Goal: Information Seeking & Learning: Understand process/instructions

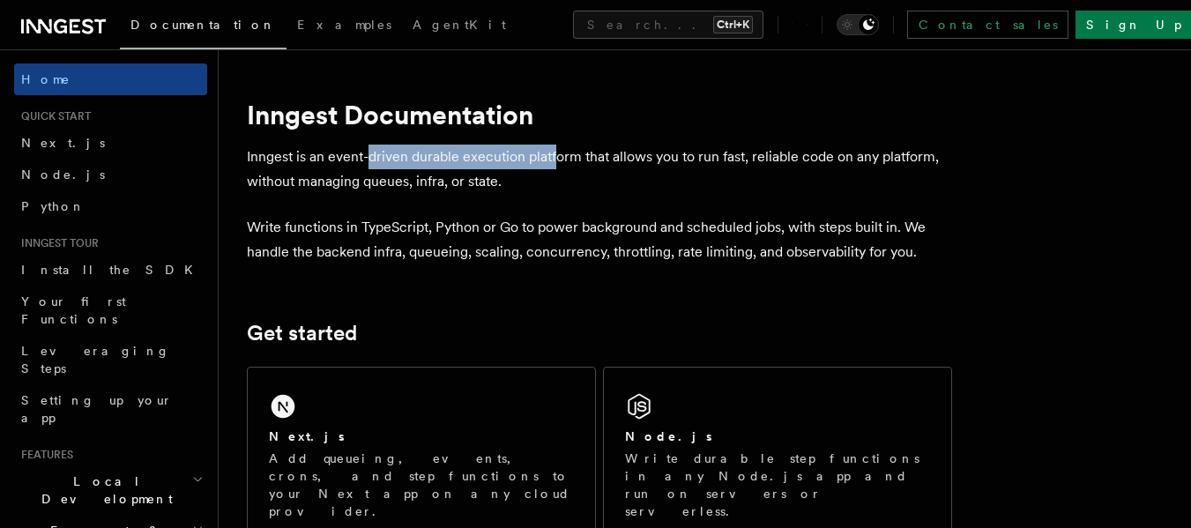
drag, startPoint x: 369, startPoint y: 163, endPoint x: 554, endPoint y: 163, distance: 185.2
click at [554, 163] on p "Inngest is an event-driven durable execution platform that allows you to run fa…" at bounding box center [599, 169] width 705 height 49
click at [571, 163] on p "Inngest is an event-driven durable execution platform that allows you to run fa…" at bounding box center [599, 169] width 705 height 49
click at [663, 150] on p "Inngest is an event-driven durable execution platform that allows you to run fa…" at bounding box center [599, 169] width 705 height 49
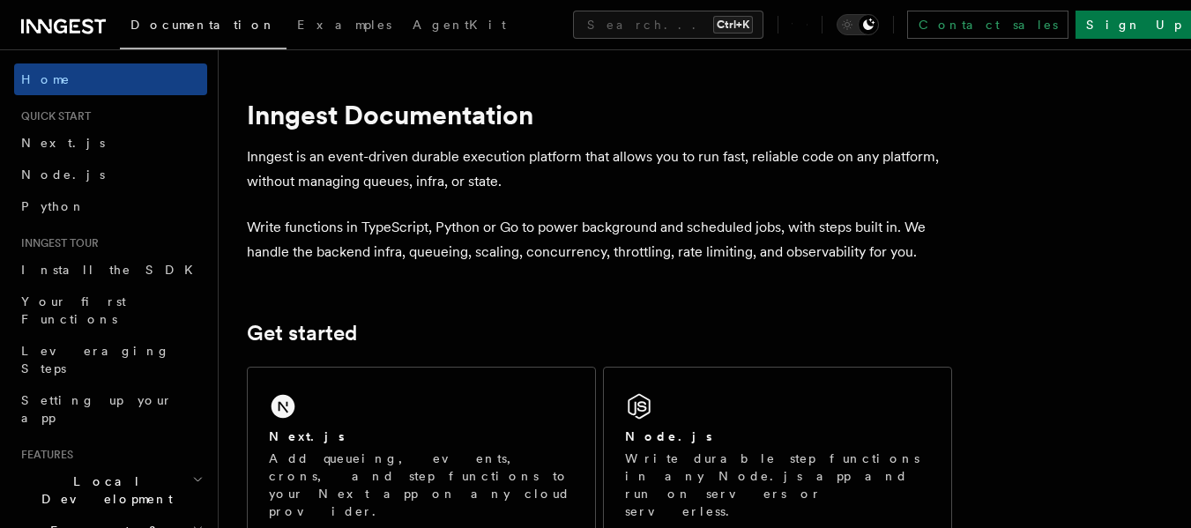
click at [689, 158] on p "Inngest is an event-driven durable execution platform that allows you to run fa…" at bounding box center [599, 169] width 705 height 49
click at [784, 158] on p "Inngest is an event-driven durable execution platform that allows you to run fa…" at bounding box center [599, 169] width 705 height 49
click at [618, 165] on p "Inngest is an event-driven durable execution platform that allows you to run fa…" at bounding box center [599, 169] width 705 height 49
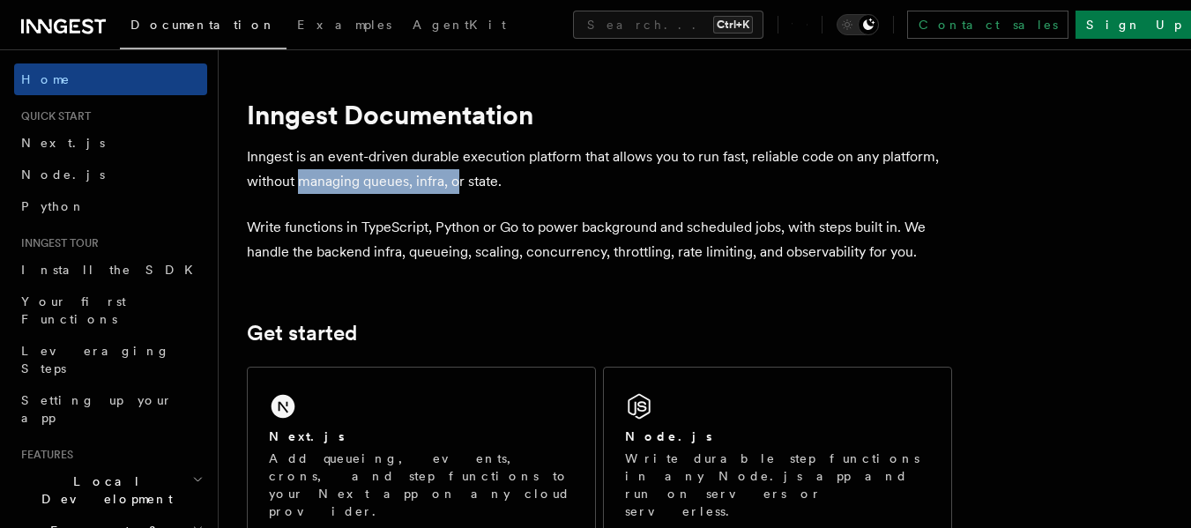
drag, startPoint x: 298, startPoint y: 186, endPoint x: 469, endPoint y: 186, distance: 171.1
click at [461, 186] on p "Inngest is an event-driven durable execution platform that allows you to run fa…" at bounding box center [599, 169] width 705 height 49
click at [473, 185] on p "Inngest is an event-driven durable execution platform that allows you to run fa…" at bounding box center [599, 169] width 705 height 49
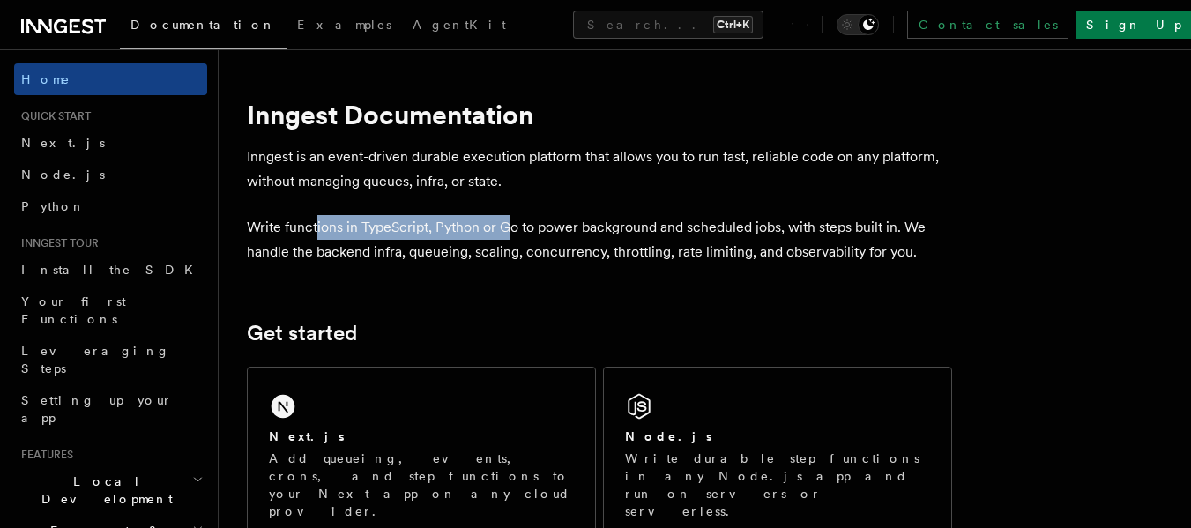
drag, startPoint x: 322, startPoint y: 226, endPoint x: 511, endPoint y: 231, distance: 188.8
click at [511, 231] on p "Write functions in TypeScript, Python or Go to power background and scheduled j…" at bounding box center [599, 239] width 705 height 49
click at [598, 232] on p "Write functions in TypeScript, Python or Go to power background and scheduled j…" at bounding box center [599, 239] width 705 height 49
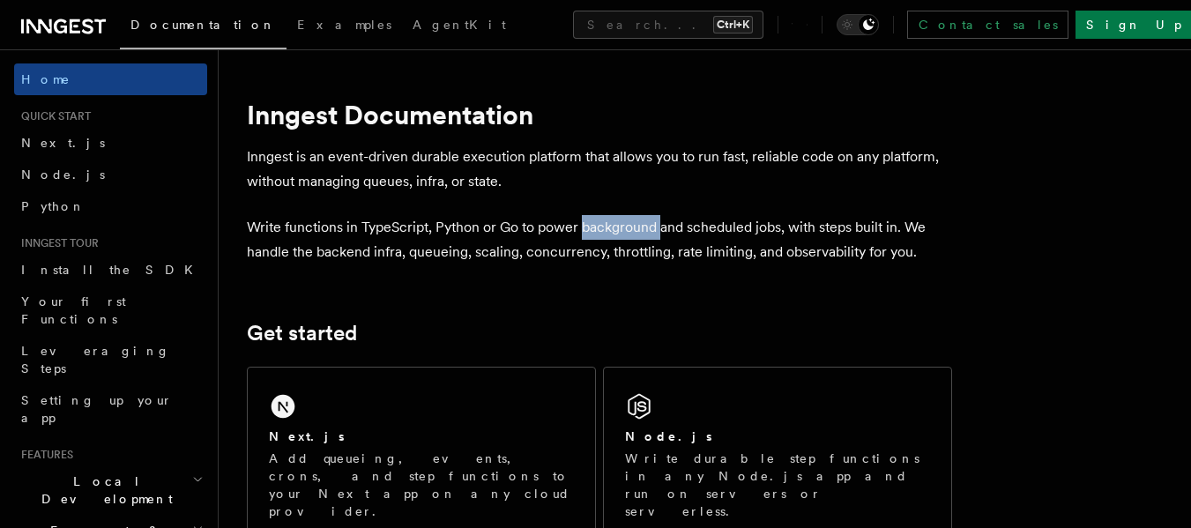
click at [598, 232] on p "Write functions in TypeScript, Python or Go to power background and scheduled j…" at bounding box center [599, 239] width 705 height 49
click at [700, 232] on p "Write functions in TypeScript, Python or Go to power background and scheduled j…" at bounding box center [599, 239] width 705 height 49
click at [696, 232] on p "Write functions in TypeScript, Python or Go to power background and scheduled j…" at bounding box center [599, 239] width 705 height 49
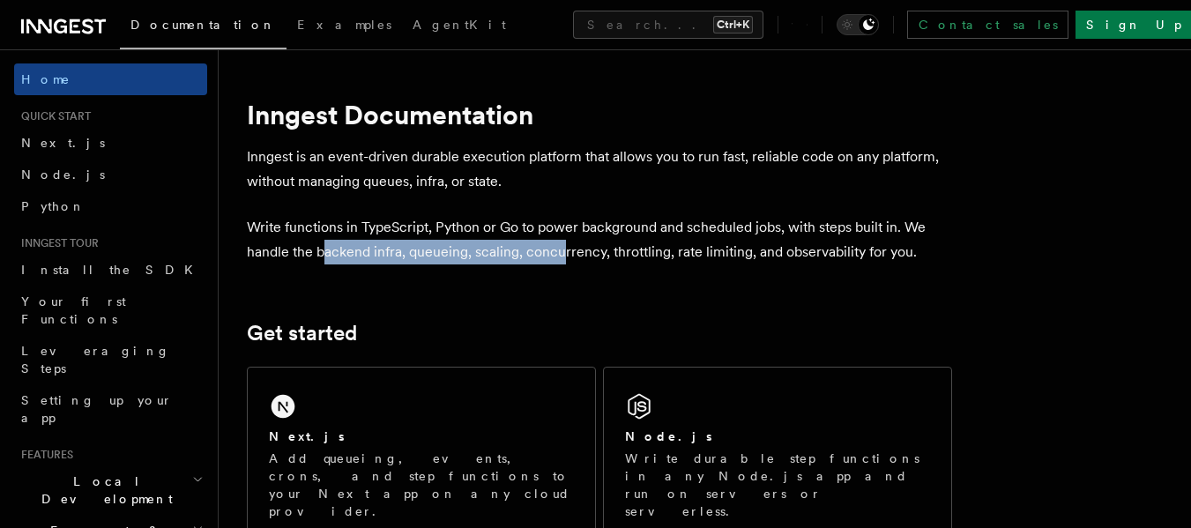
drag, startPoint x: 321, startPoint y: 251, endPoint x: 580, endPoint y: 247, distance: 259.3
click at [564, 250] on p "Write functions in TypeScript, Python or Go to power background and scheduled j…" at bounding box center [599, 239] width 705 height 49
click at [580, 247] on p "Write functions in TypeScript, Python or Go to power background and scheduled j…" at bounding box center [599, 239] width 705 height 49
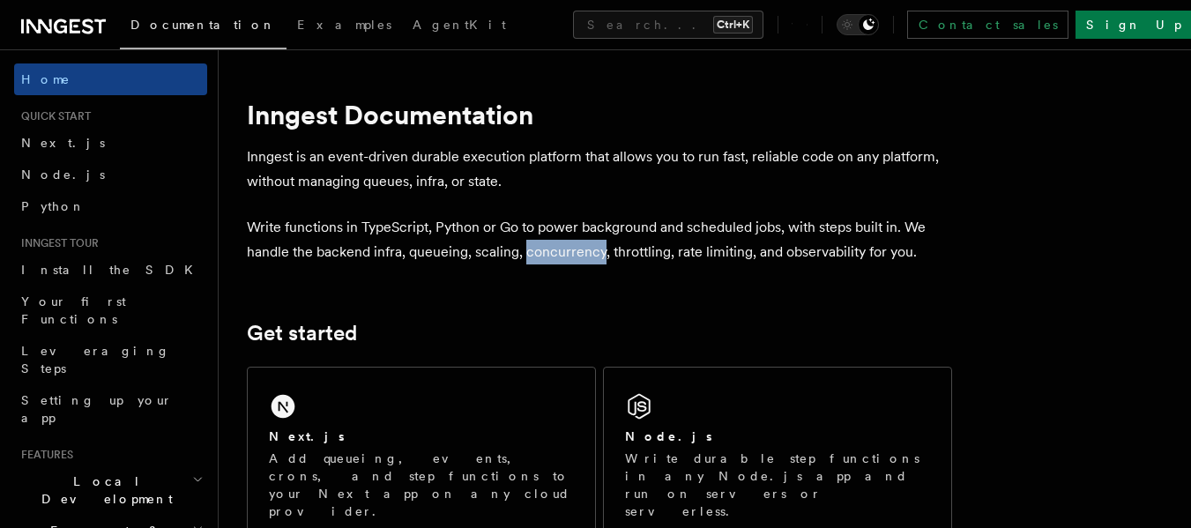
click at [580, 247] on p "Write functions in TypeScript, Python or Go to power background and scheduled j…" at bounding box center [599, 239] width 705 height 49
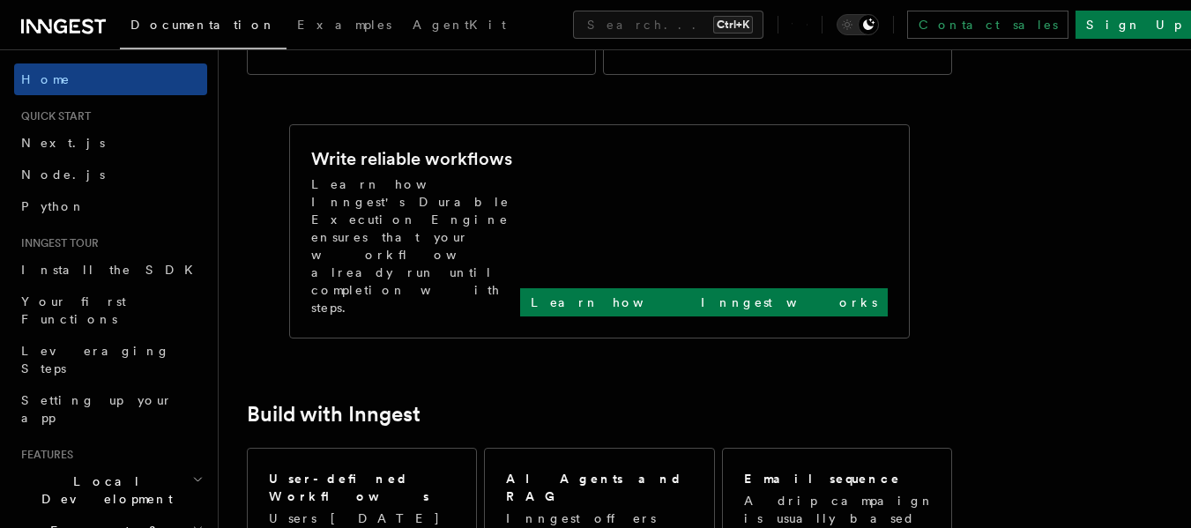
scroll to position [705, 0]
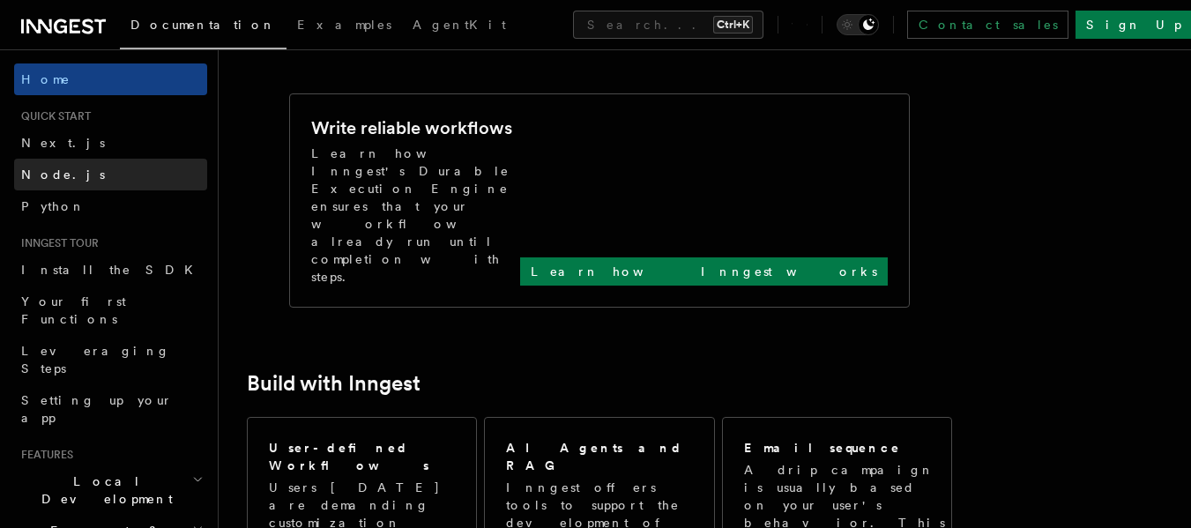
click at [56, 171] on span "Node.js" at bounding box center [63, 175] width 84 height 14
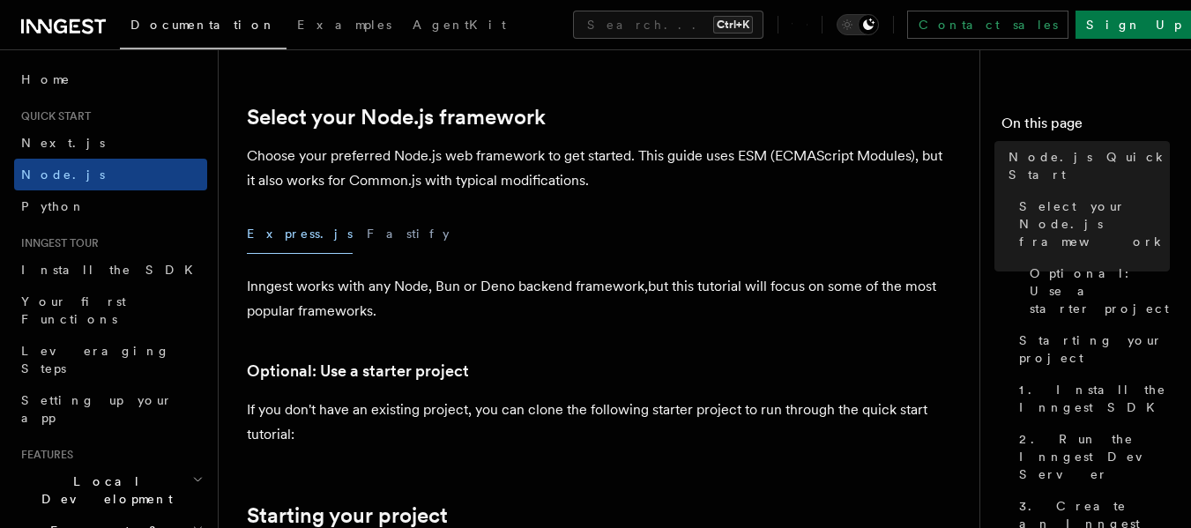
scroll to position [441, 0]
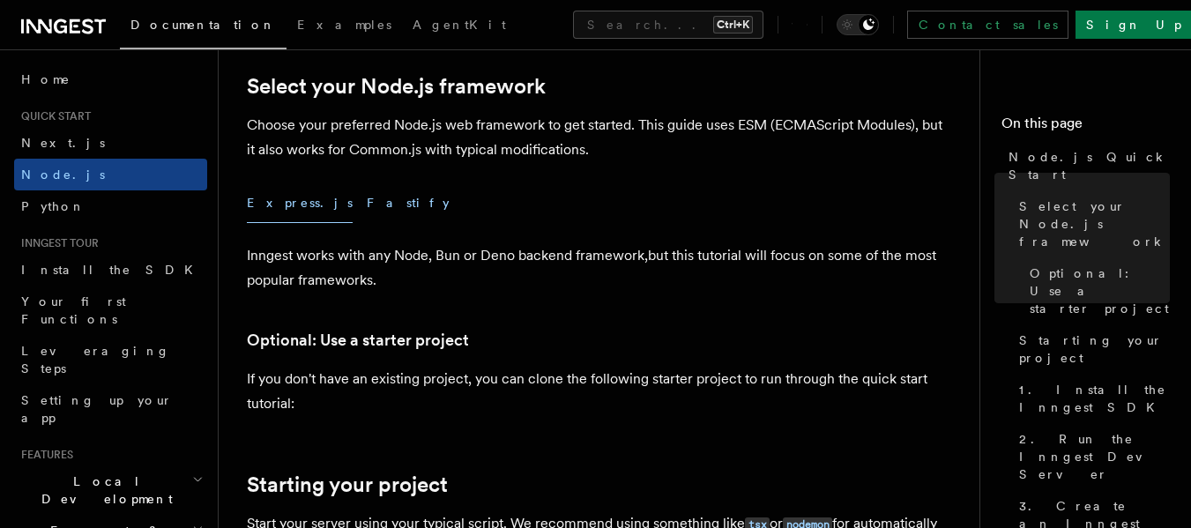
click at [367, 205] on button "Fastify" at bounding box center [408, 203] width 83 height 40
click at [291, 205] on button "Express.js" at bounding box center [300, 203] width 106 height 40
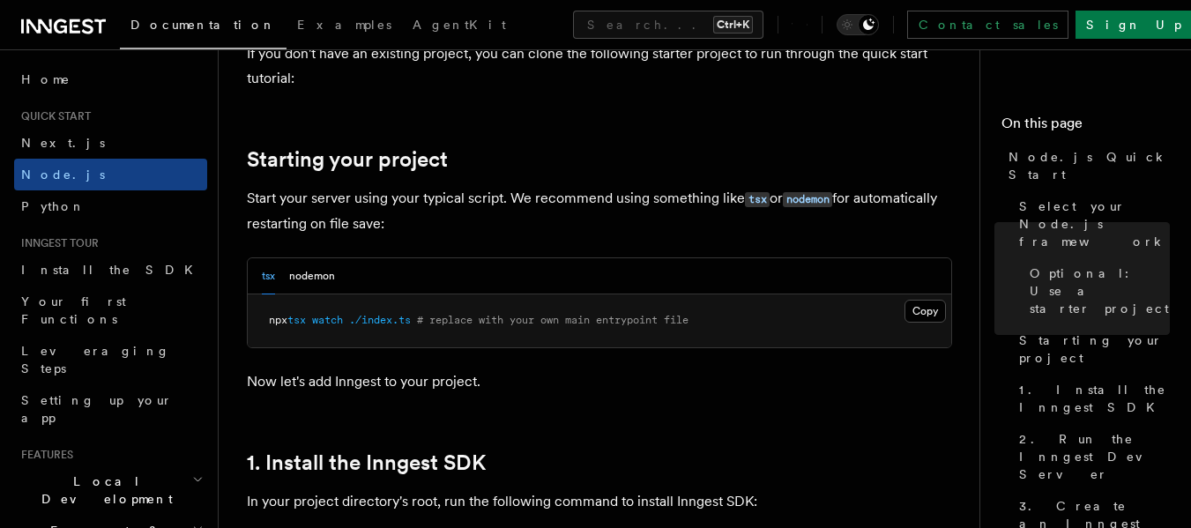
scroll to position [794, 0]
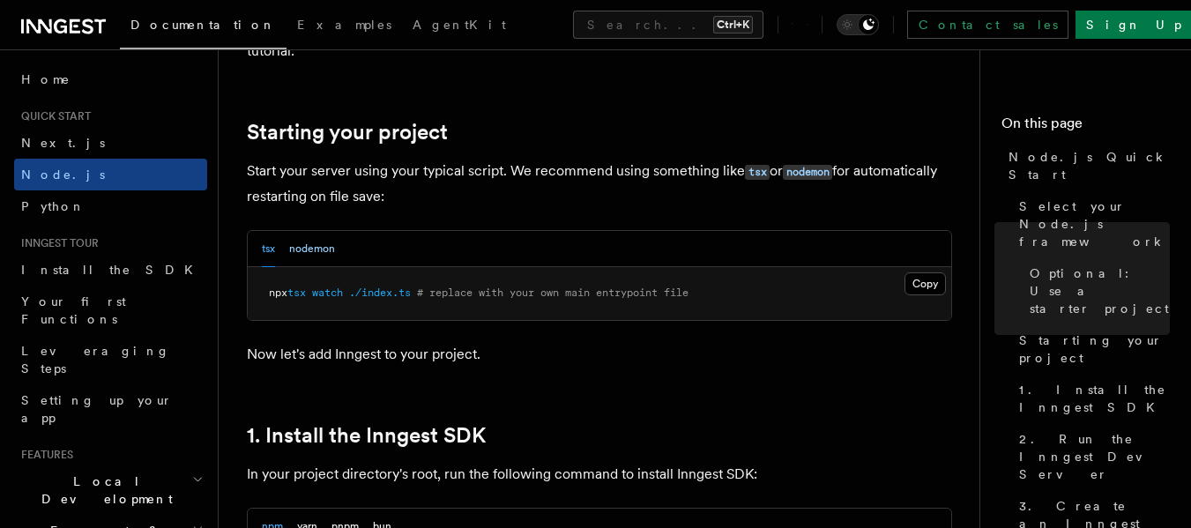
click at [321, 246] on button "nodemon" at bounding box center [312, 249] width 46 height 36
click at [278, 244] on div "tsx nodemon" at bounding box center [298, 249] width 73 height 36
click at [268, 243] on button "tsx" at bounding box center [268, 249] width 13 height 36
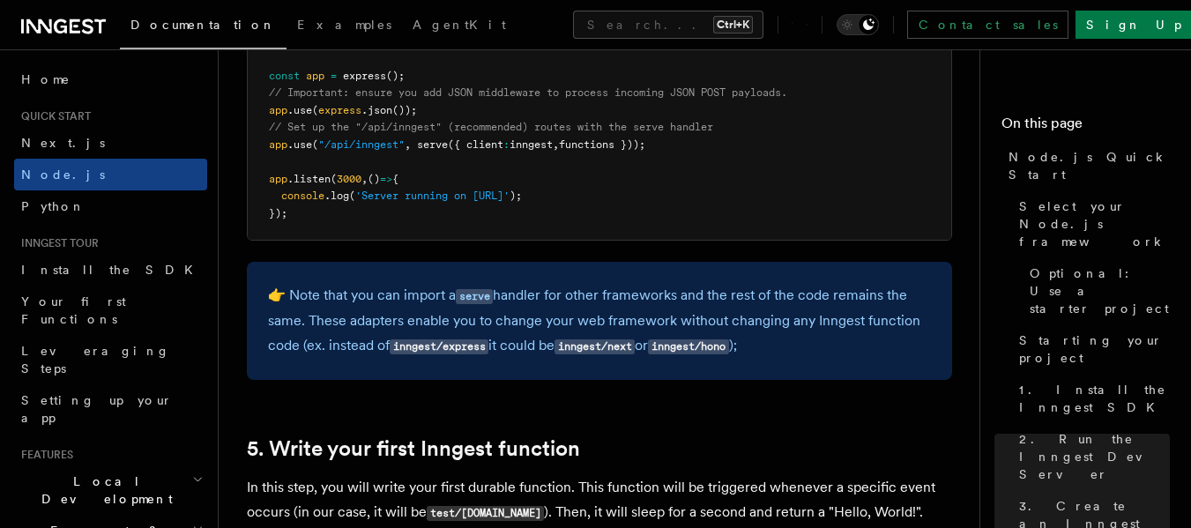
scroll to position [2998, 0]
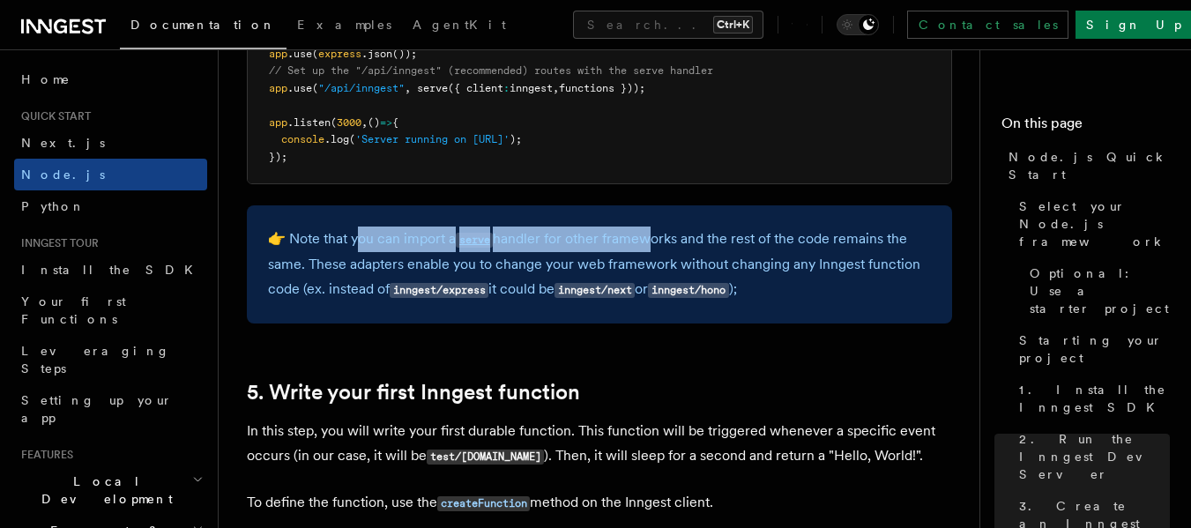
drag, startPoint x: 365, startPoint y: 248, endPoint x: 666, endPoint y: 243, distance: 300.8
click at [663, 243] on p "👉 Note that you can import a serve handler for other frameworks and the rest of…" at bounding box center [599, 265] width 663 height 76
click at [668, 243] on p "👉 Note that you can import a serve handler for other frameworks and the rest of…" at bounding box center [599, 265] width 663 height 76
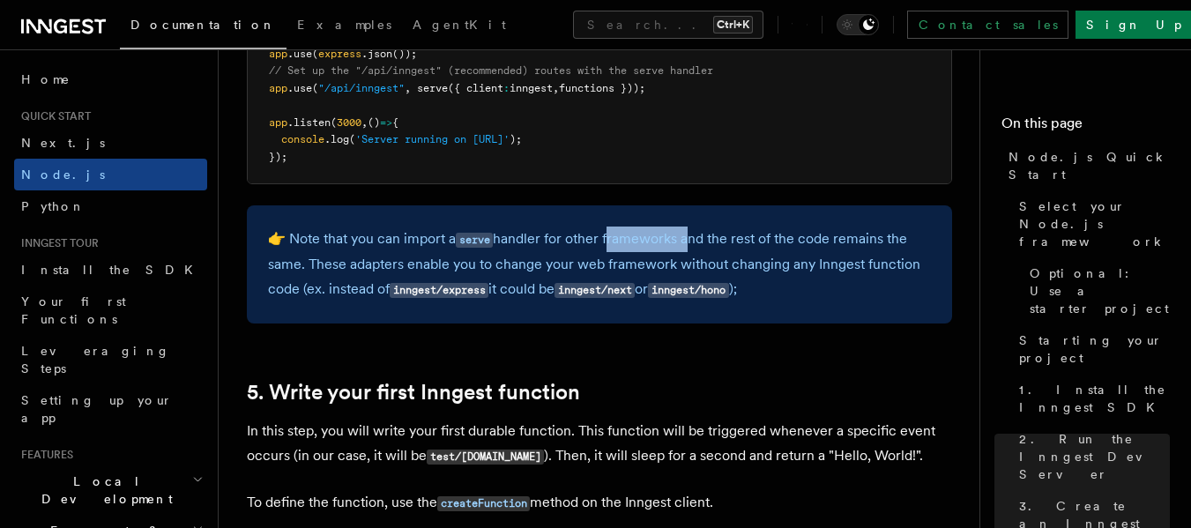
click at [668, 243] on p "👉 Note that you can import a serve handler for other frameworks and the rest of…" at bounding box center [599, 265] width 663 height 76
click at [797, 238] on p "👉 Note that you can import a serve handler for other frameworks and the rest of…" at bounding box center [599, 265] width 663 height 76
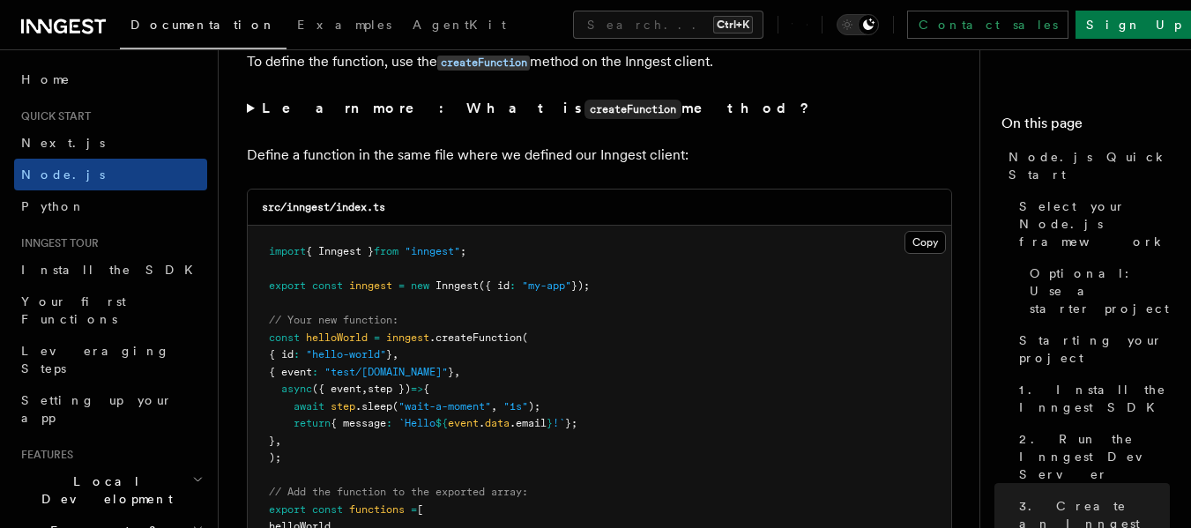
scroll to position [3527, 0]
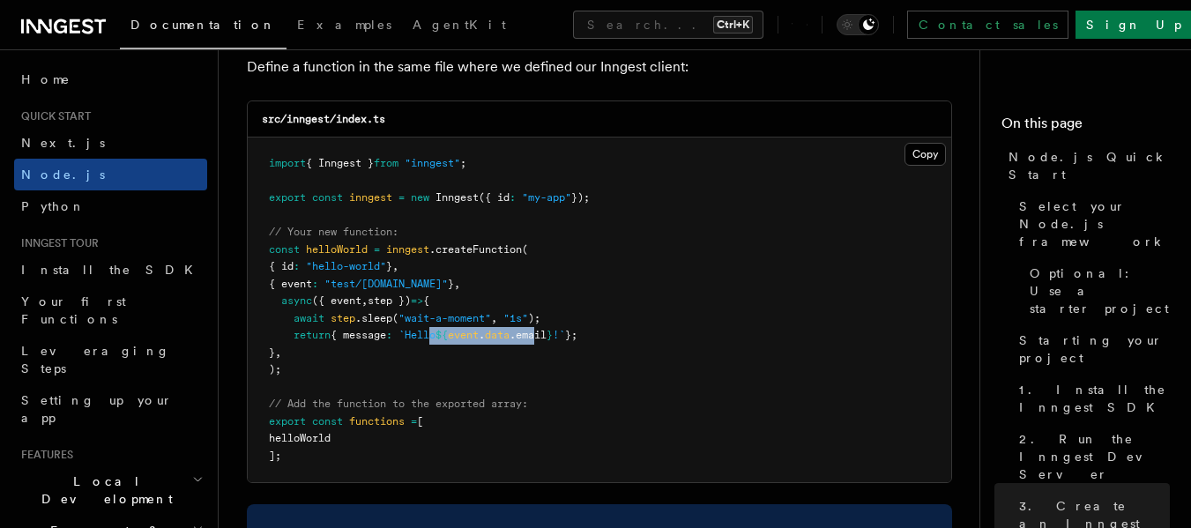
drag, startPoint x: 443, startPoint y: 334, endPoint x: 558, endPoint y: 334, distance: 115.5
click at [558, 334] on span "return { message : `Hello ${ event . data .email } !` };" at bounding box center [423, 335] width 309 height 12
click at [660, 330] on pre "import { Inngest } from "inngest" ; export const inngest = new Inngest ({ id : …" at bounding box center [600, 310] width 704 height 345
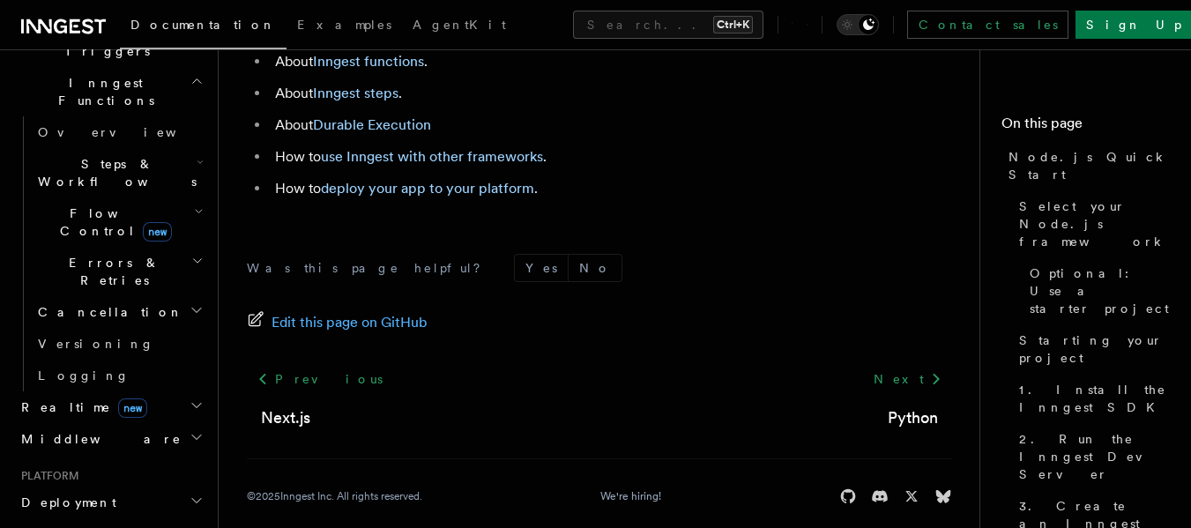
scroll to position [529, 0]
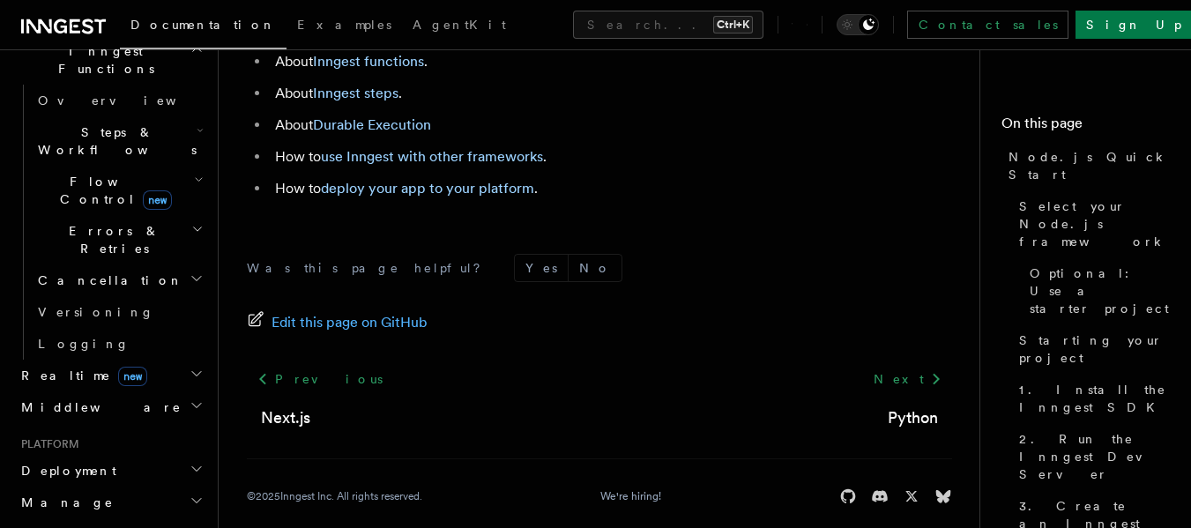
click at [165, 392] on h2 "Middleware" at bounding box center [110, 408] width 193 height 32
click at [167, 392] on h2 "Middleware" at bounding box center [110, 408] width 193 height 32
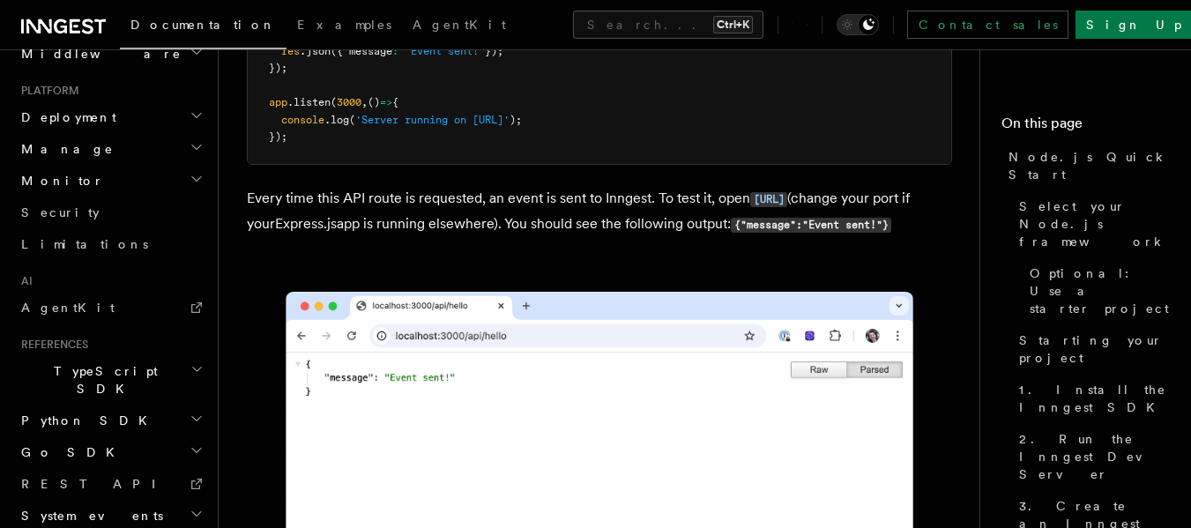
scroll to position [0, 0]
